Goal: Transaction & Acquisition: Purchase product/service

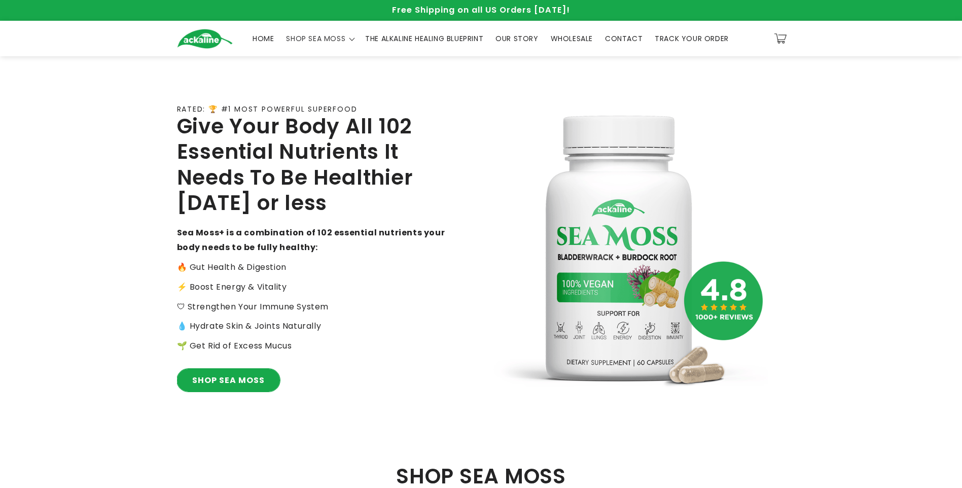
click at [244, 375] on link "SHOP SEA MOSS" at bounding box center [228, 380] width 103 height 23
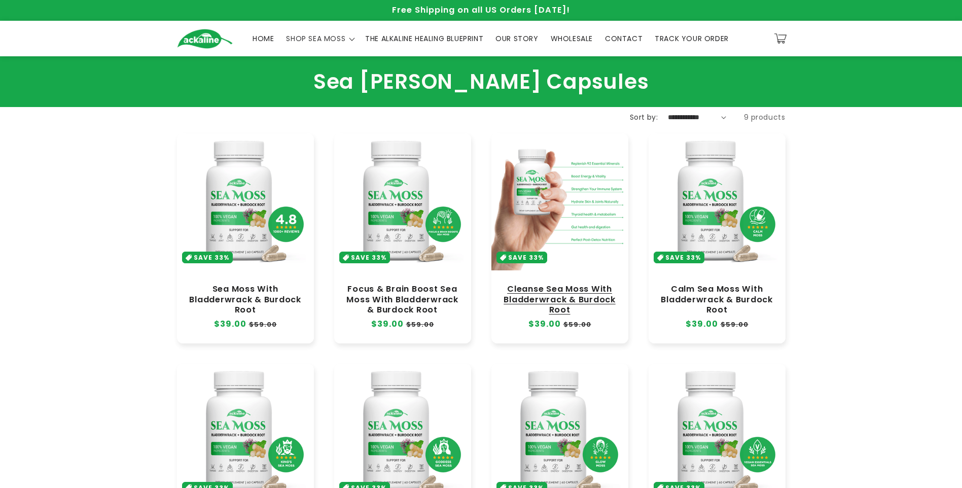
click at [560, 284] on link "Cleanse Sea Moss With Bladderwrack & Burdock Root" at bounding box center [559, 299] width 117 height 30
